Goal: Transaction & Acquisition: Purchase product/service

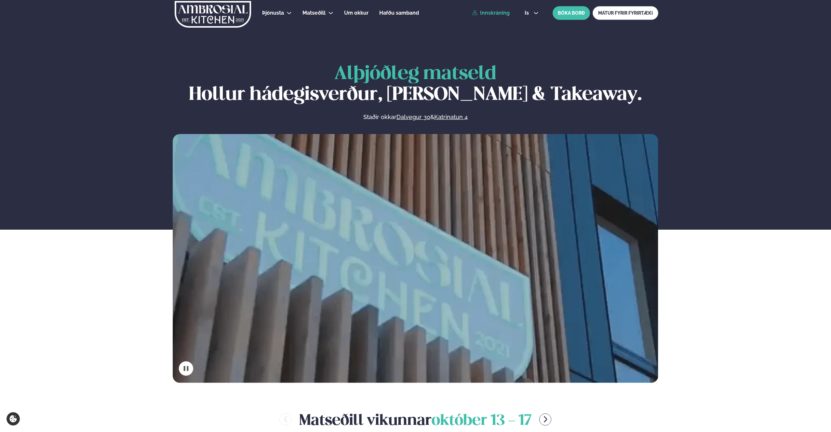
click at [490, 13] on link "Innskráning" at bounding box center [490, 13] width 37 height 6
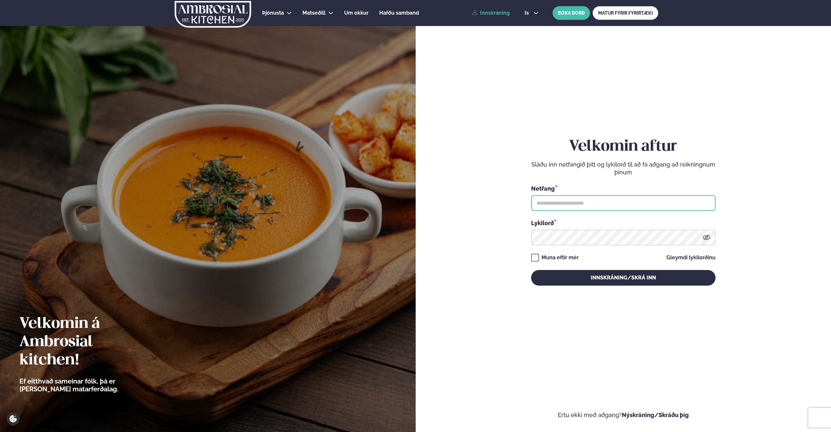
type input "**********"
click at [608, 274] on button "Innskráning/Skrá inn" at bounding box center [623, 278] width 184 height 16
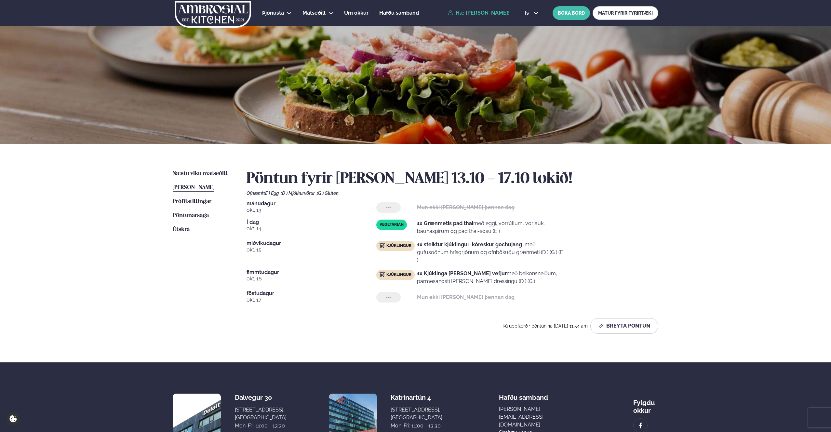
click at [189, 185] on span "[PERSON_NAME]" at bounding box center [194, 188] width 42 height 6
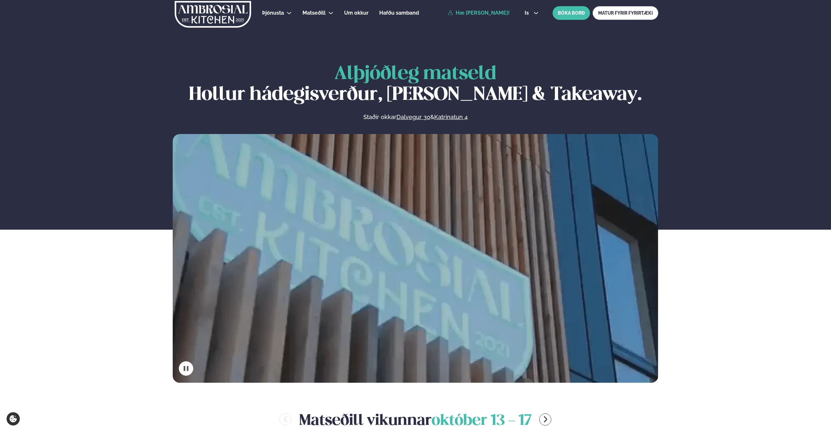
click at [503, 12] on link "Hæ [PERSON_NAME]!" at bounding box center [479, 13] width 62 height 6
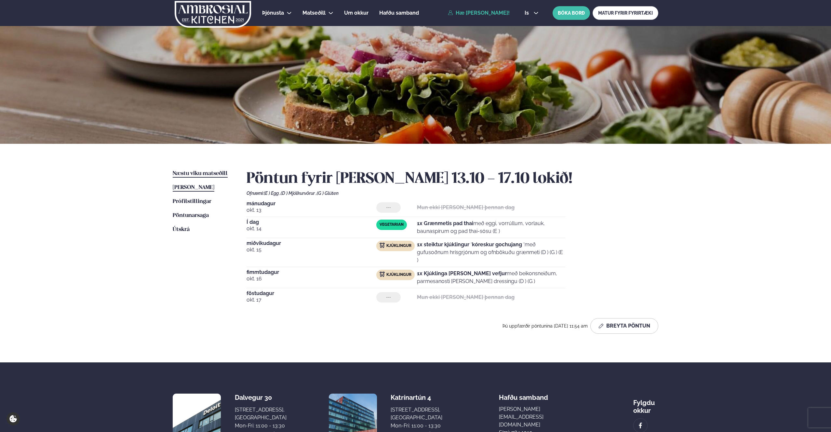
click at [206, 173] on span "Næstu viku matseðill" at bounding box center [200, 174] width 55 height 6
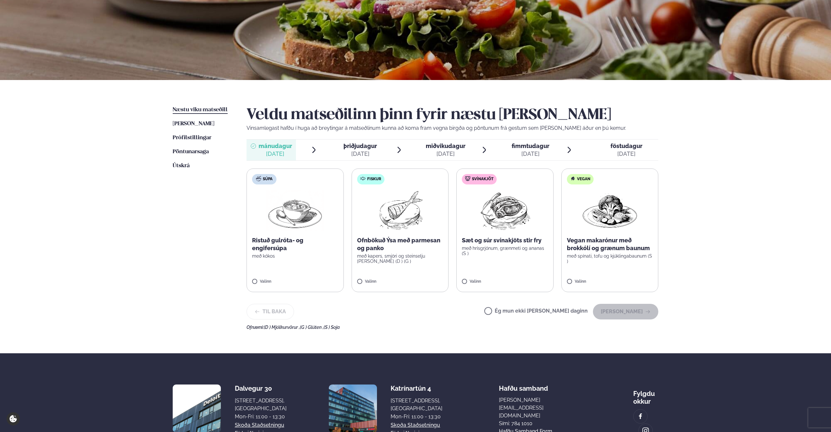
scroll to position [65, 0]
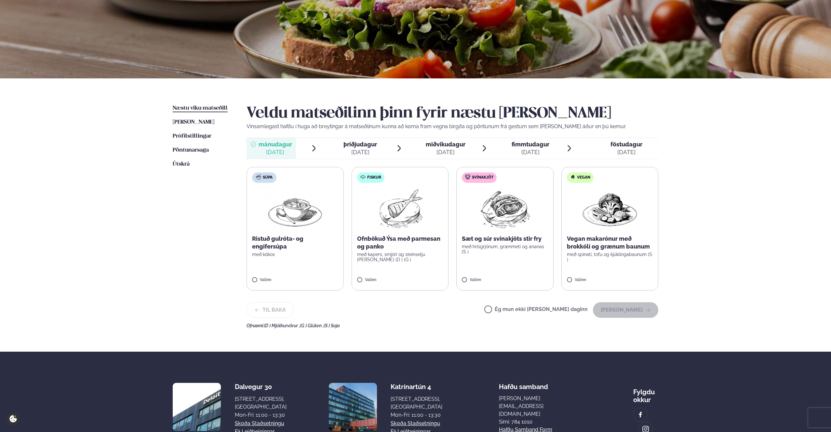
click at [372, 151] on div "okt. 21" at bounding box center [359, 152] width 33 height 8
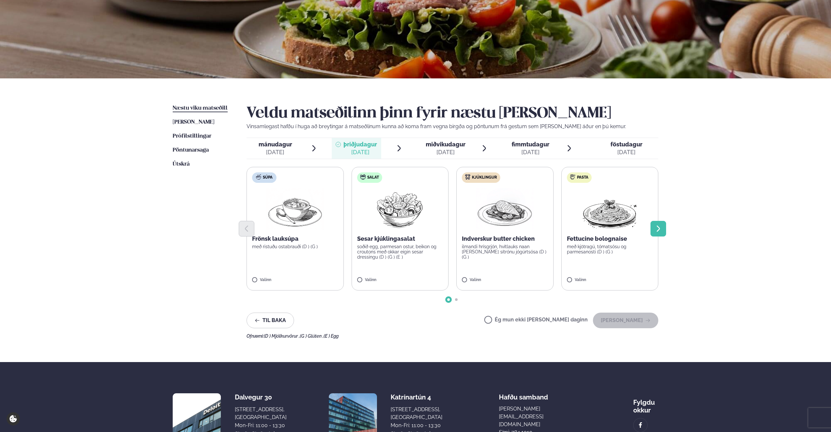
click at [658, 226] on icon "Next slide" at bounding box center [658, 229] width 8 height 8
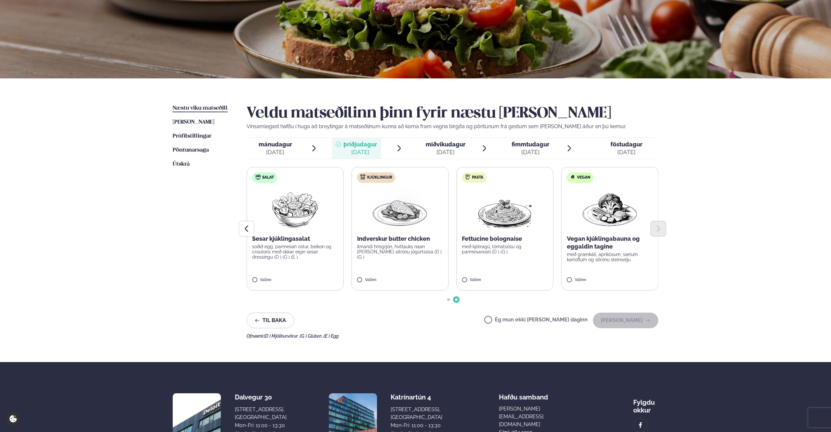
click at [438, 142] on span "miðvikudagur" at bounding box center [446, 144] width 40 height 7
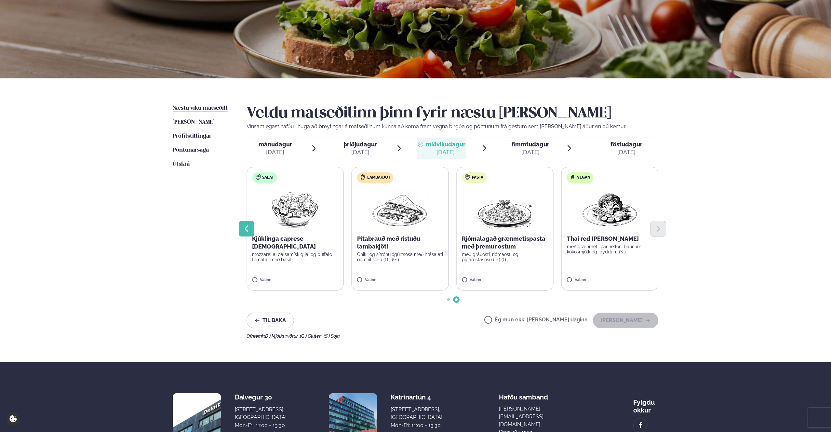
click at [250, 228] on icon "Previous slide" at bounding box center [247, 229] width 8 height 8
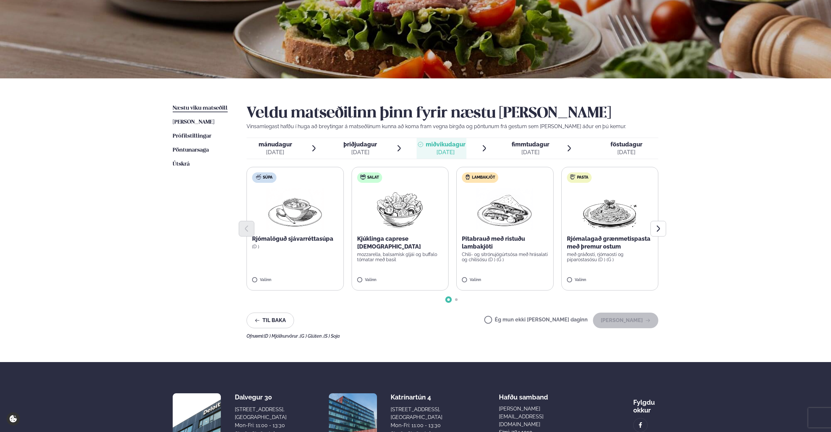
click at [527, 150] on div "okt. 23" at bounding box center [531, 152] width 38 height 8
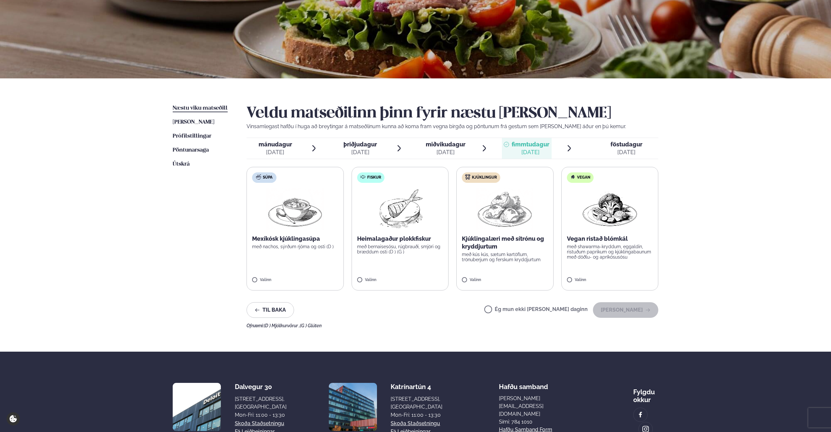
click at [362, 144] on span "þriðjudagur" at bounding box center [359, 144] width 33 height 7
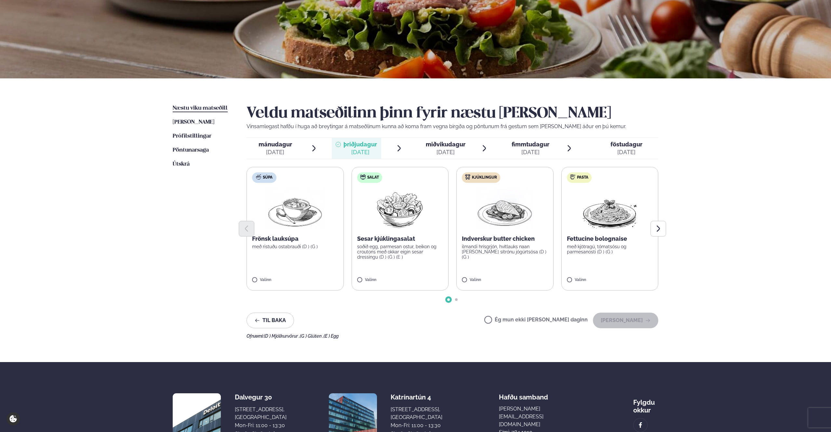
click at [432, 150] on div "okt. 22" at bounding box center [446, 152] width 40 height 8
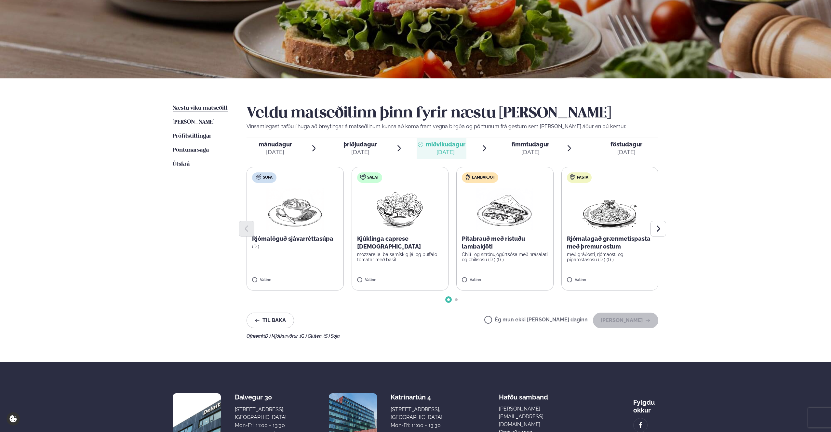
click at [499, 149] on ul "mánudagur mán. okt. 20 þriðjudagur þri. okt. 21 miðvikudagur mið. okt. 22 fimmt…" at bounding box center [453, 148] width 412 height 21
click at [518, 147] on span "fimmtudagur" at bounding box center [531, 144] width 38 height 7
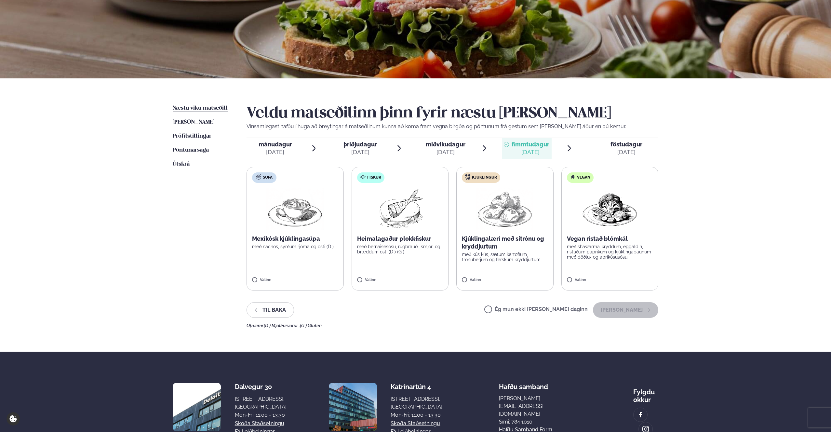
click at [446, 143] on span "miðvikudagur" at bounding box center [446, 144] width 40 height 7
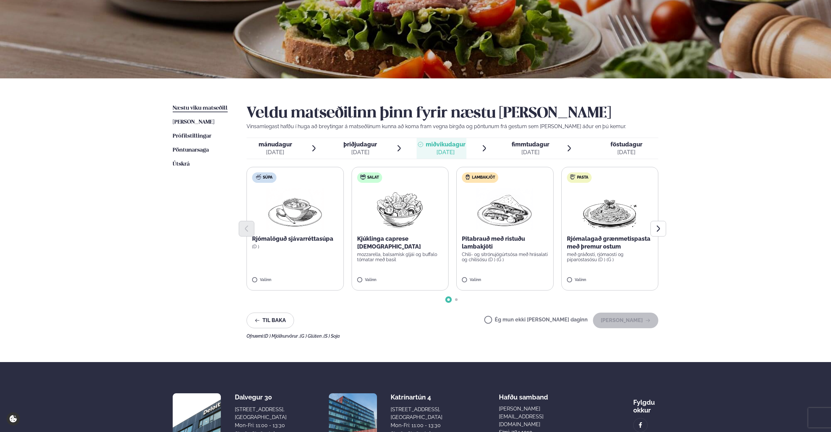
click at [378, 149] on span "þriðjudagur þri. okt. 21" at bounding box center [356, 148] width 49 height 21
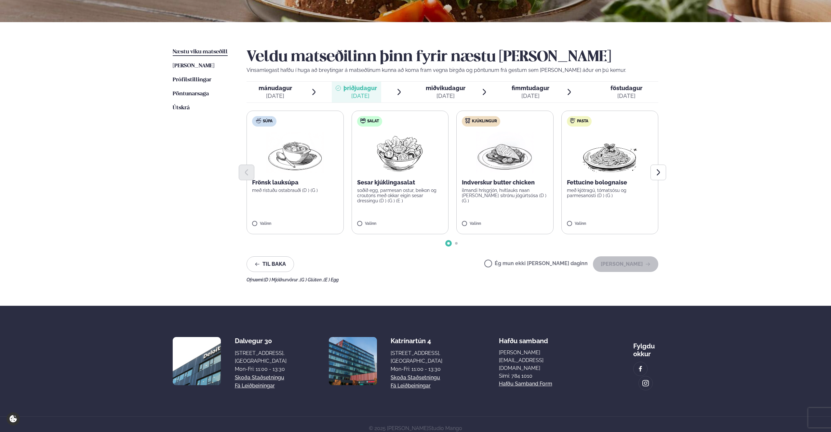
scroll to position [127, 0]
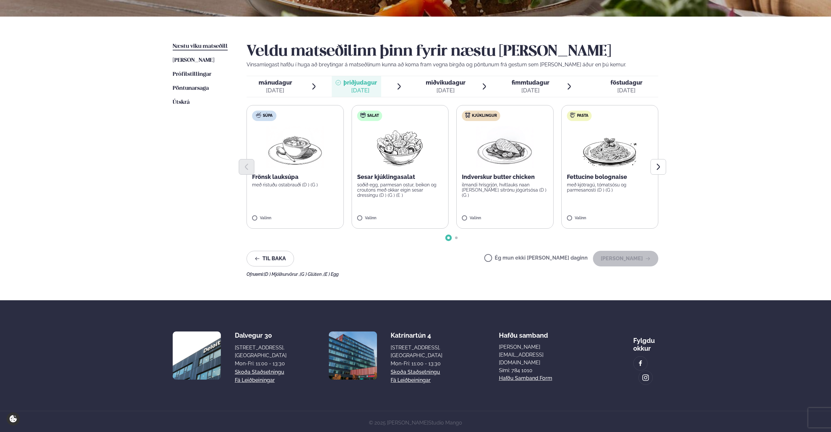
click at [362, 84] on span "þriðjudagur" at bounding box center [359, 82] width 33 height 7
click at [656, 168] on icon "Next slide" at bounding box center [658, 167] width 8 height 8
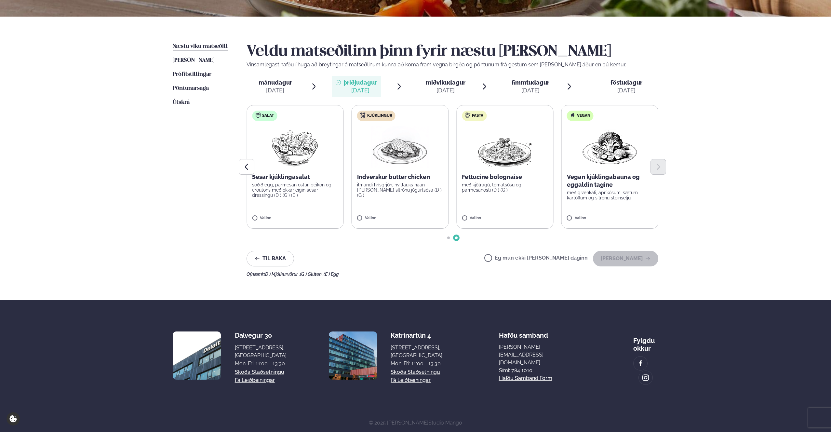
click at [290, 91] on div "okt. 20" at bounding box center [275, 91] width 33 height 8
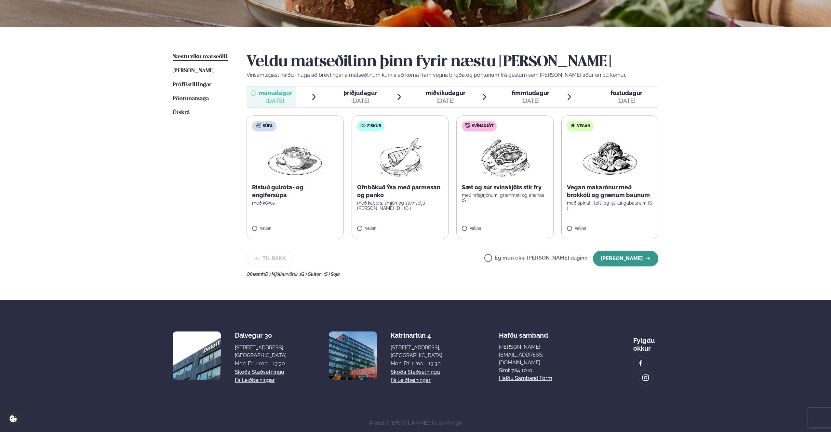
click at [617, 261] on button "Halda áfram" at bounding box center [625, 259] width 65 height 16
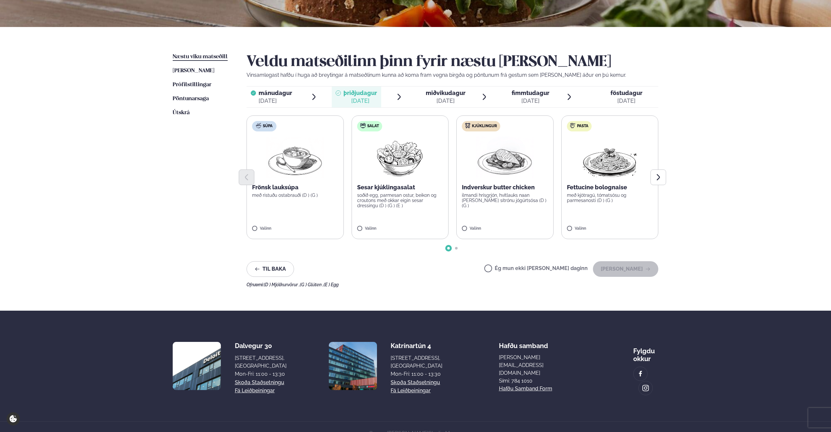
click at [366, 100] on div "okt. 21" at bounding box center [359, 101] width 33 height 8
click at [484, 164] on img at bounding box center [504, 158] width 57 height 42
click at [514, 163] on img at bounding box center [504, 158] width 57 height 42
click at [625, 267] on button "Halda áfram" at bounding box center [625, 269] width 65 height 16
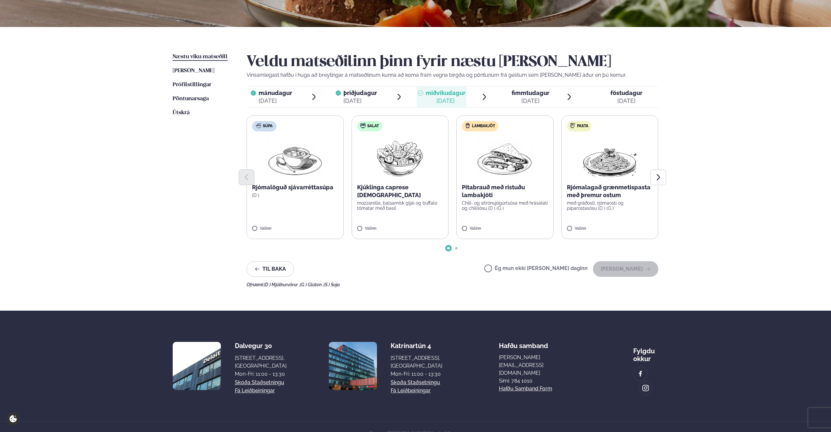
click at [454, 98] on div "okt. 22" at bounding box center [446, 101] width 40 height 8
click at [654, 178] on icon "Next slide" at bounding box center [658, 177] width 8 height 8
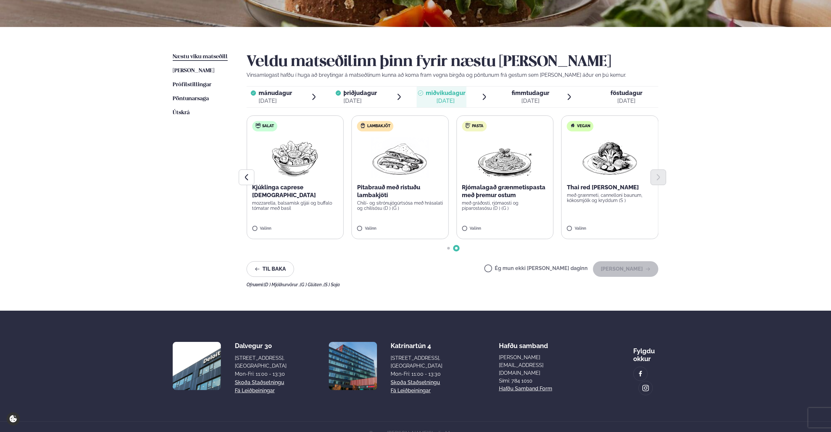
click at [280, 219] on label "Salat Kjúklinga caprese salat mozzarella, balsamísk gljái og buffalo tómatar me…" at bounding box center [295, 177] width 97 height 124
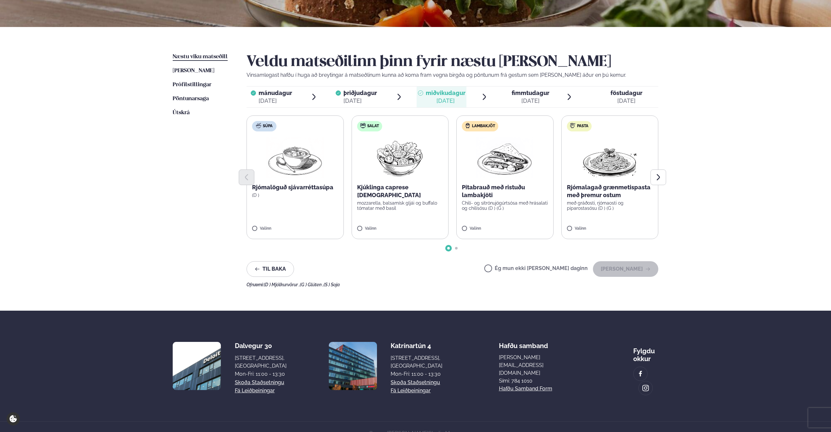
click at [414, 163] on img at bounding box center [400, 158] width 58 height 42
click at [638, 270] on button "Halda áfram" at bounding box center [625, 269] width 65 height 16
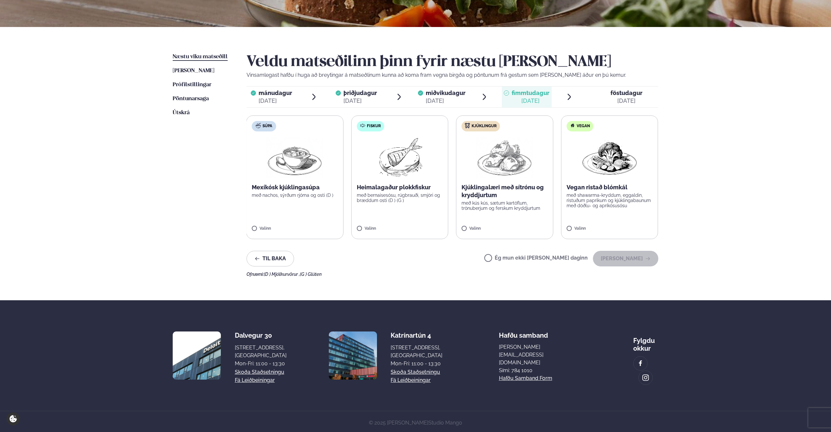
click at [408, 157] on img at bounding box center [400, 158] width 58 height 42
click at [400, 159] on img at bounding box center [400, 158] width 58 height 42
click at [408, 151] on img at bounding box center [400, 158] width 58 height 42
click at [395, 164] on img at bounding box center [400, 158] width 58 height 42
click at [613, 257] on button "Halda áfram" at bounding box center [625, 259] width 65 height 16
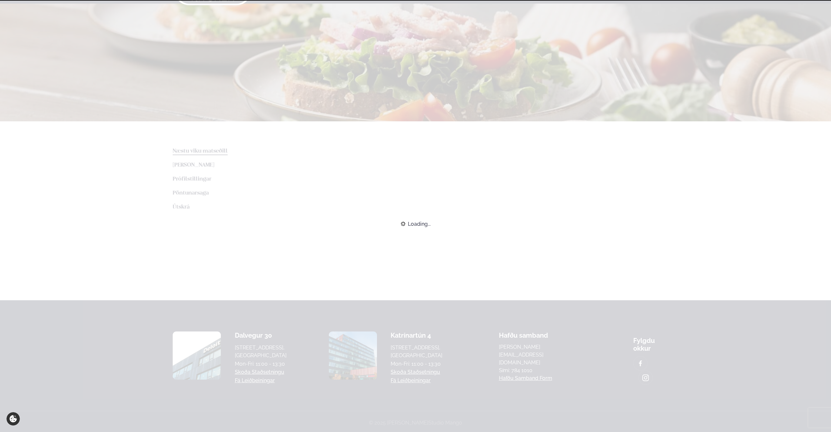
scroll to position [108, 0]
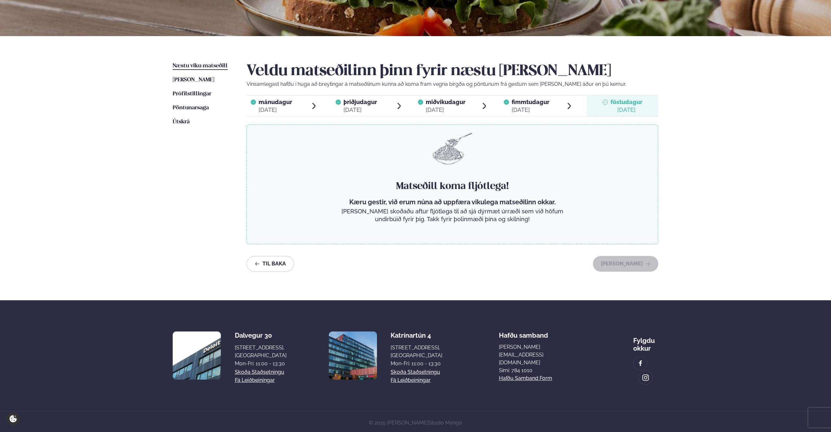
click at [536, 107] on div "okt. 23" at bounding box center [531, 110] width 38 height 8
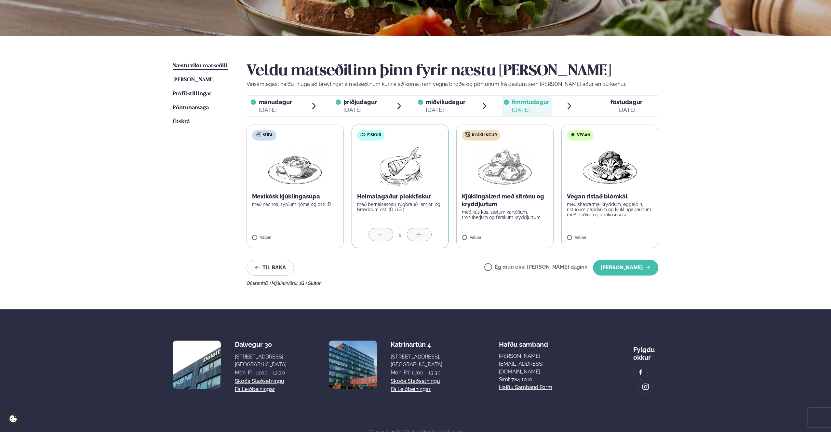
scroll to position [117, 0]
